Goal: Navigation & Orientation: Go to known website

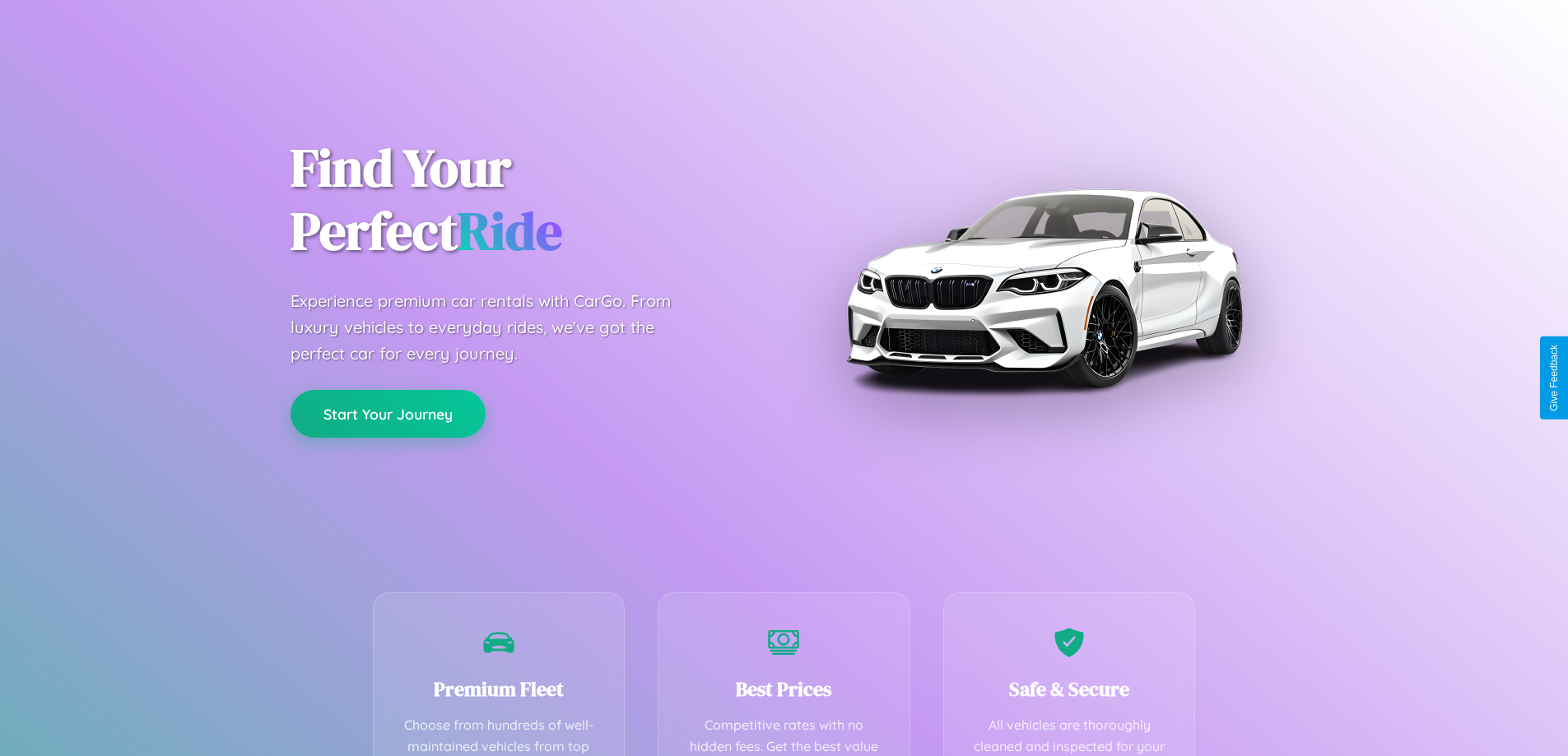
click at [388, 415] on button "Start Your Journey" at bounding box center [387, 413] width 195 height 48
click at [388, 413] on button "Start Your Journey" at bounding box center [387, 413] width 195 height 48
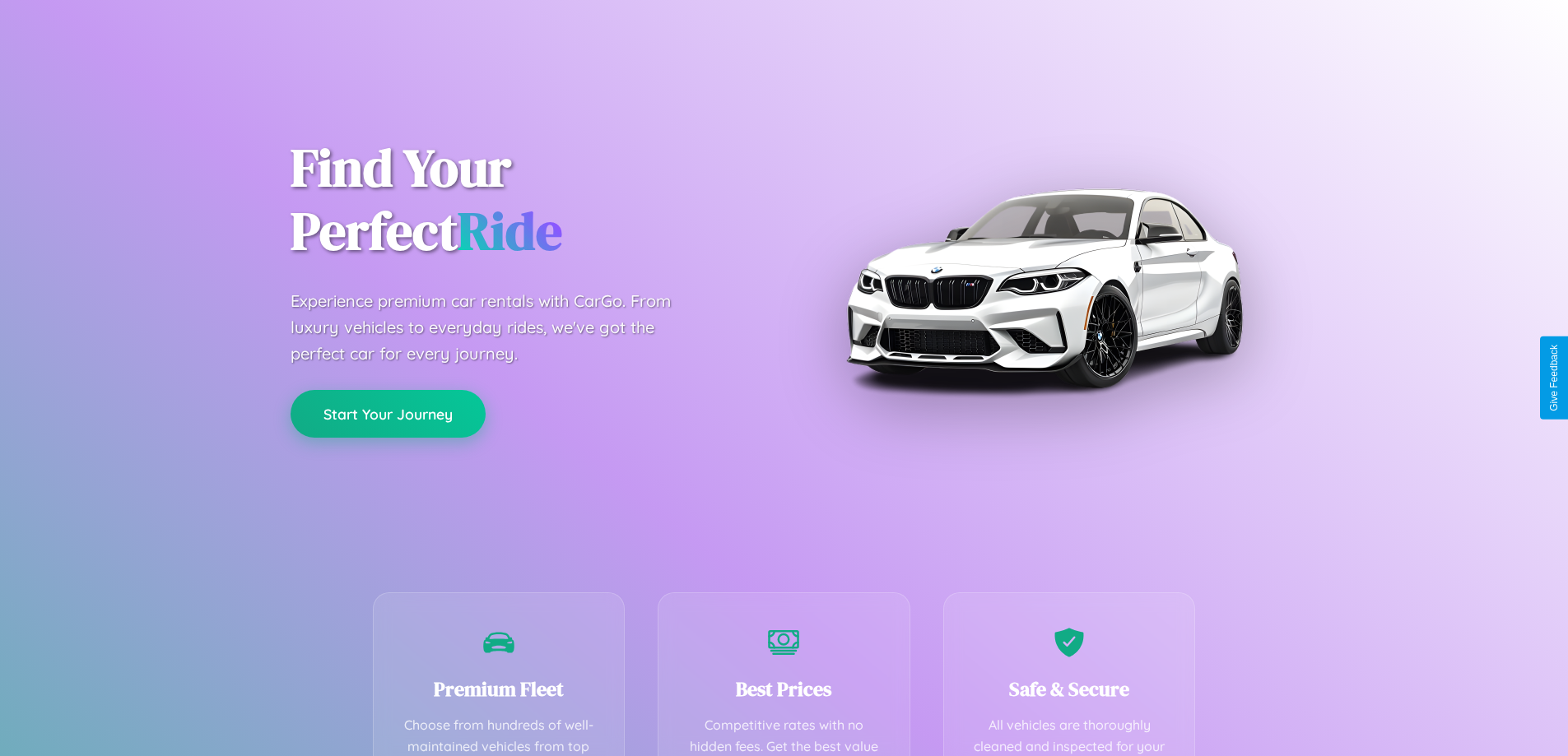
click at [388, 413] on button "Start Your Journey" at bounding box center [387, 413] width 195 height 48
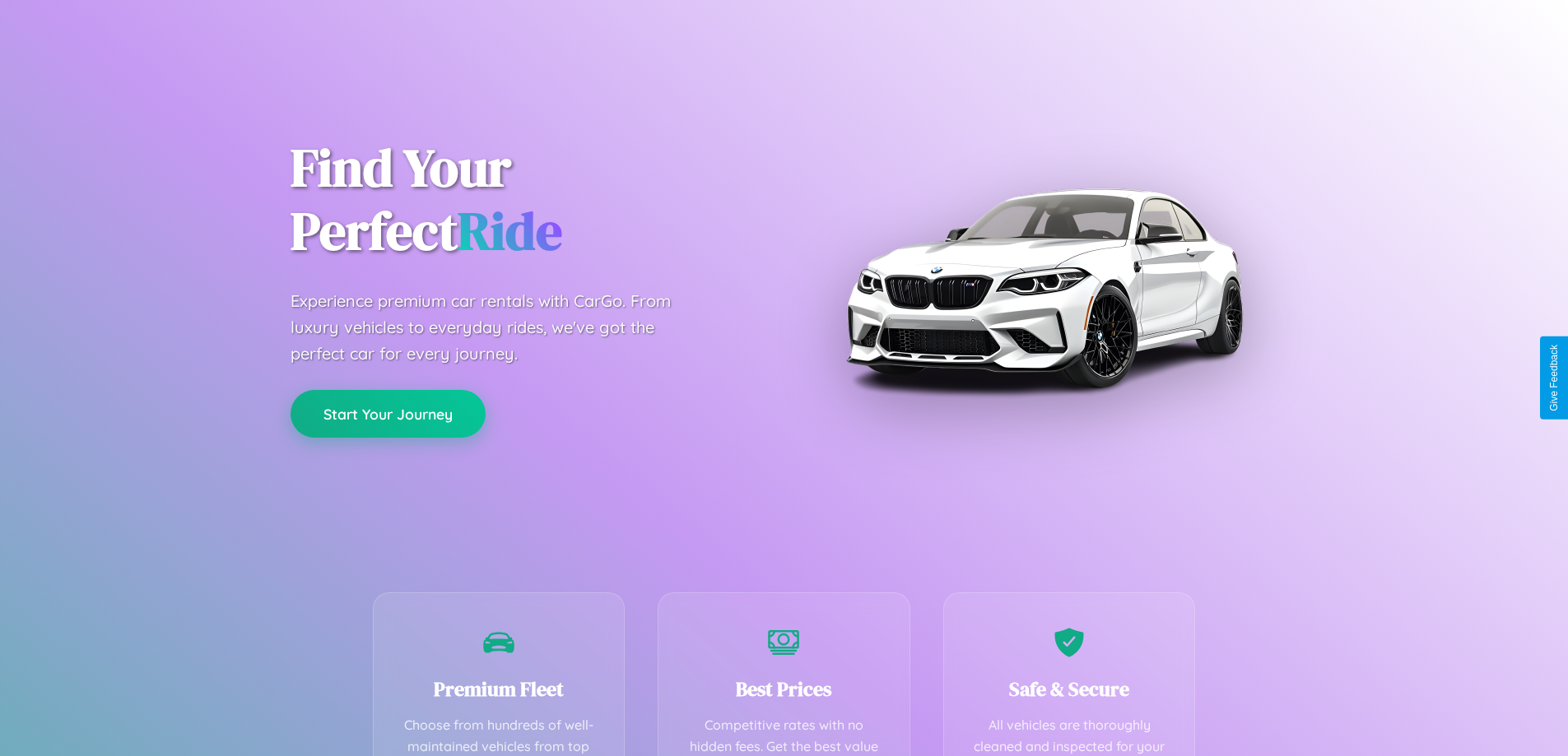
click at [388, 413] on button "Start Your Journey" at bounding box center [387, 413] width 195 height 48
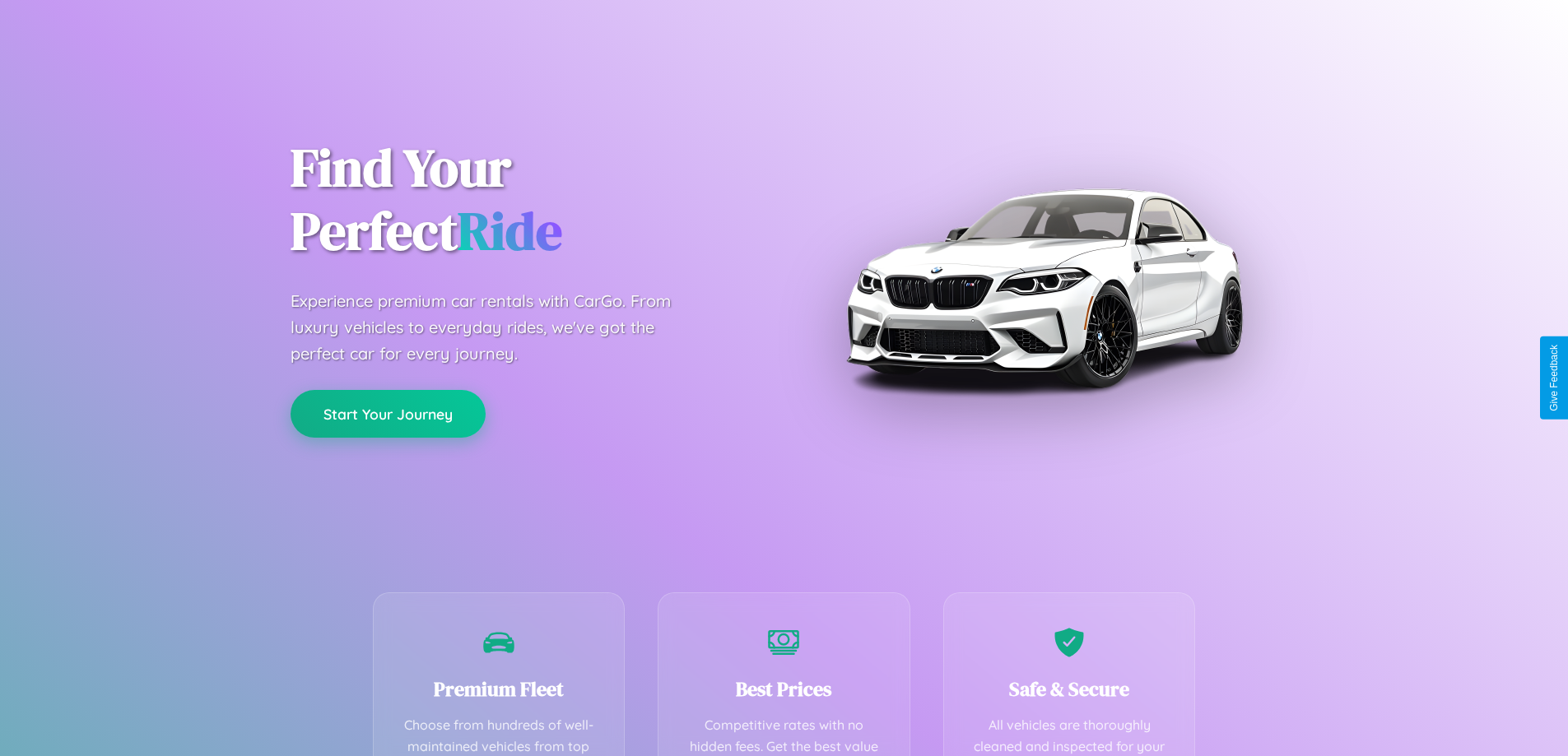
click at [388, 413] on button "Start Your Journey" at bounding box center [387, 413] width 195 height 48
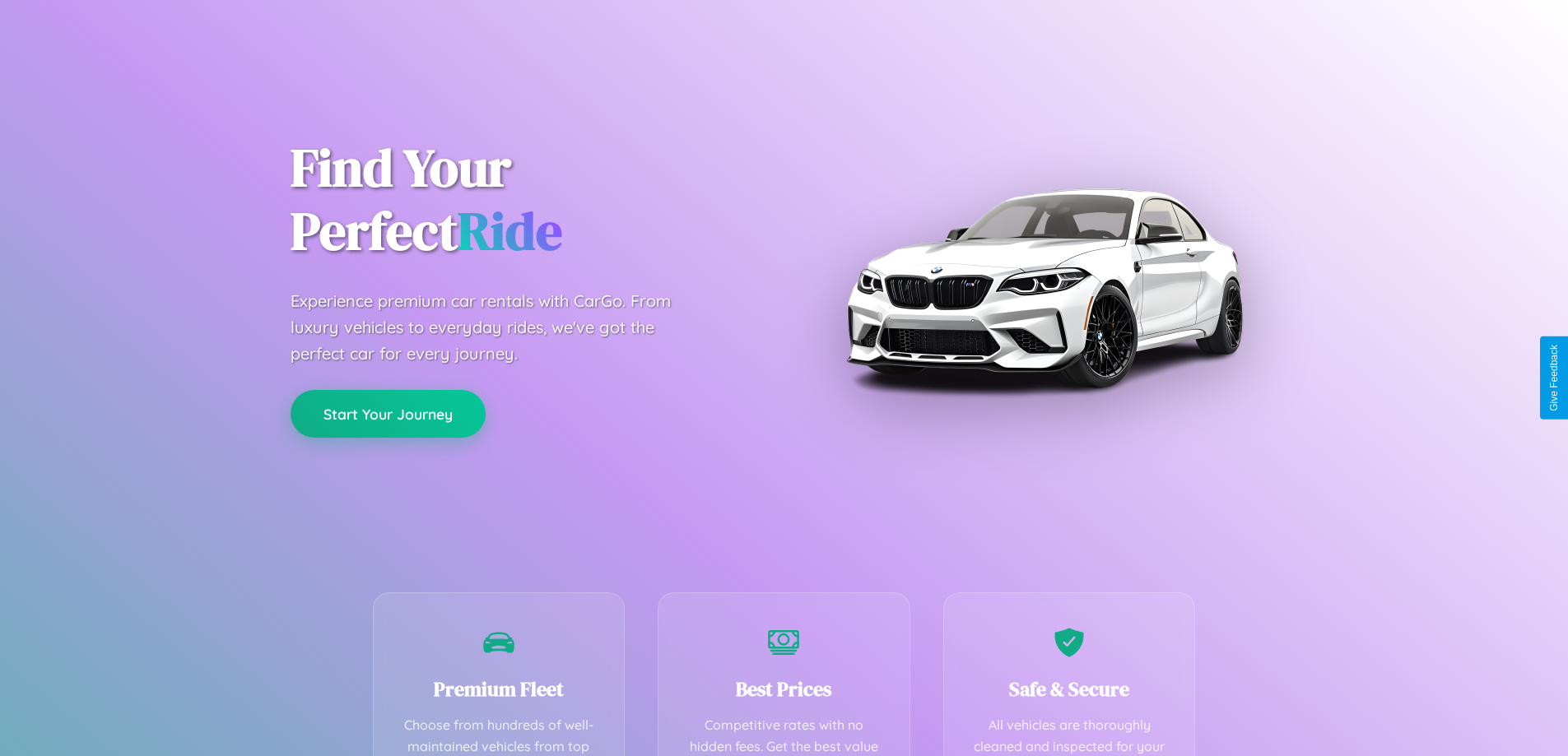
click at [388, 413] on button "Start Your Journey" at bounding box center [387, 413] width 195 height 48
